Goal: Information Seeking & Learning: Understand process/instructions

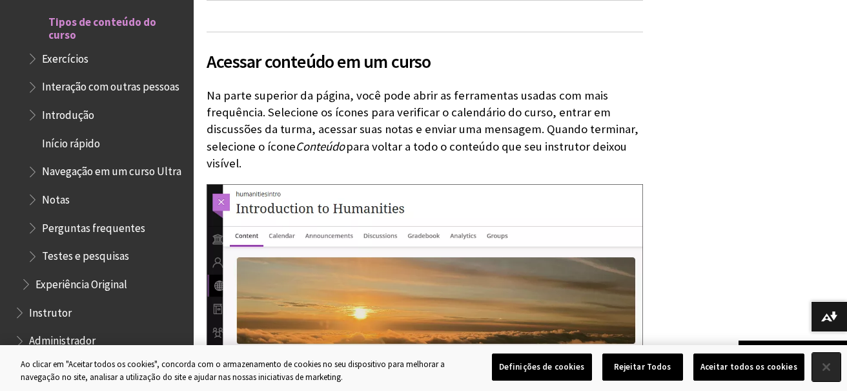
click at [829, 369] on button "Fechar" at bounding box center [826, 367] width 28 height 28
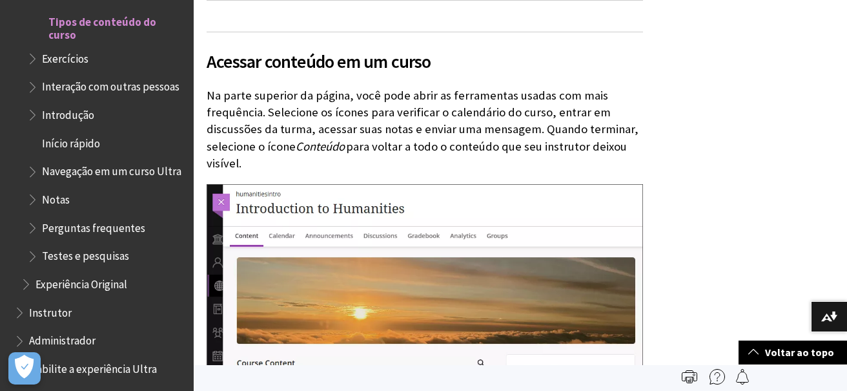
click at [218, 200] on img at bounding box center [425, 385] width 437 height 402
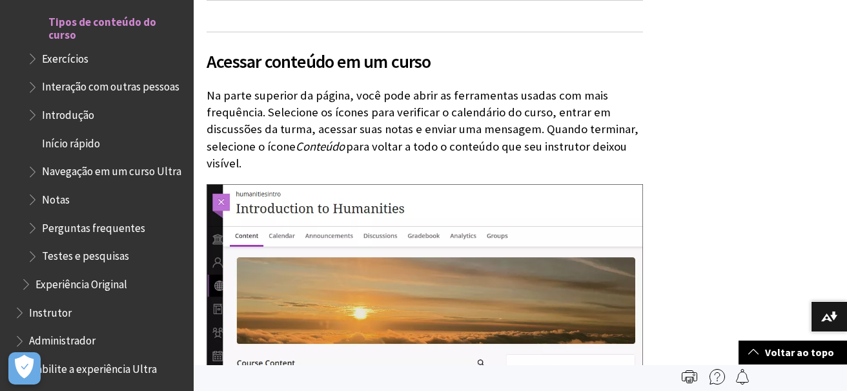
click at [218, 200] on img at bounding box center [425, 385] width 437 height 402
click at [224, 202] on img at bounding box center [425, 385] width 437 height 402
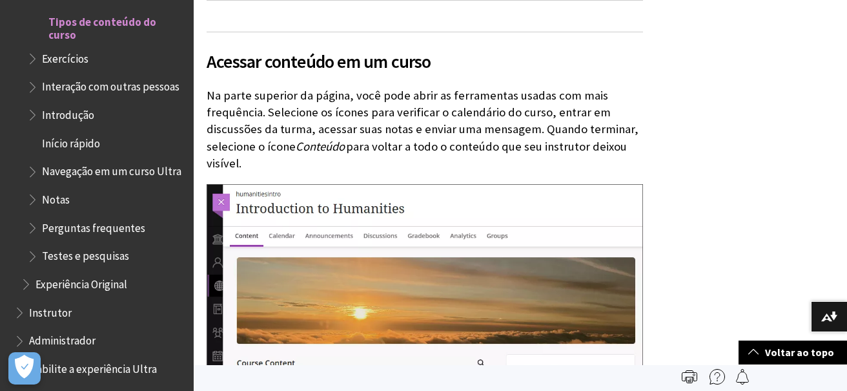
click at [224, 202] on img at bounding box center [425, 385] width 437 height 402
